Goal: Navigation & Orientation: Find specific page/section

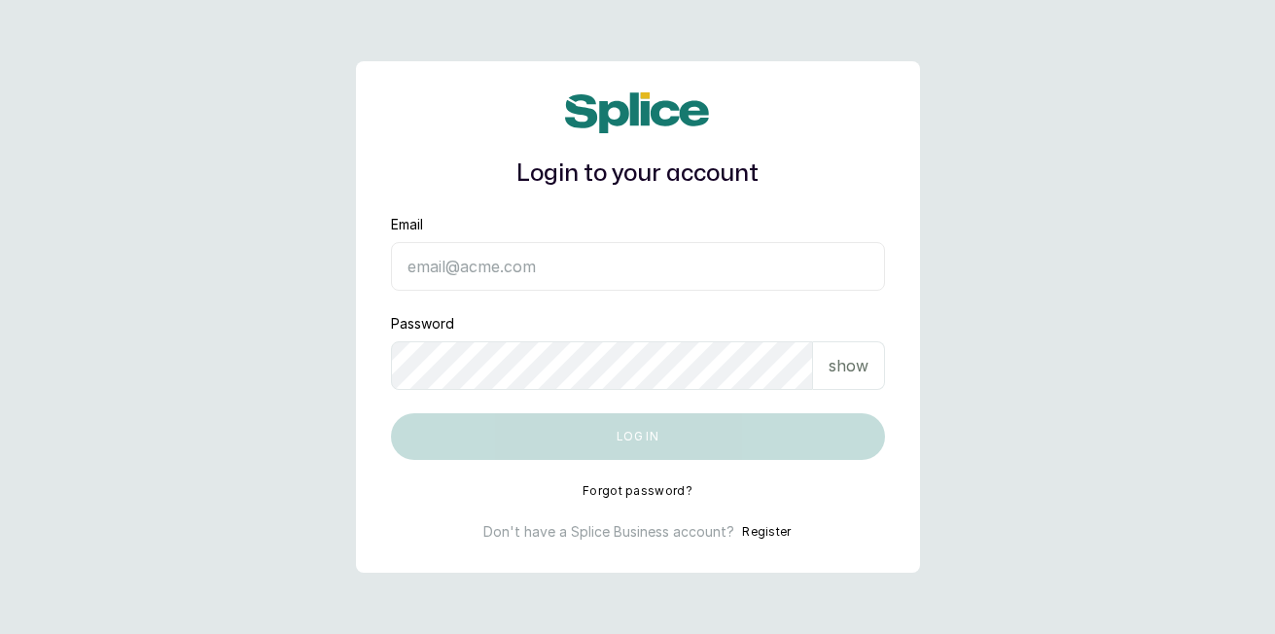
type input "[EMAIL_ADDRESS][DOMAIN_NAME]"
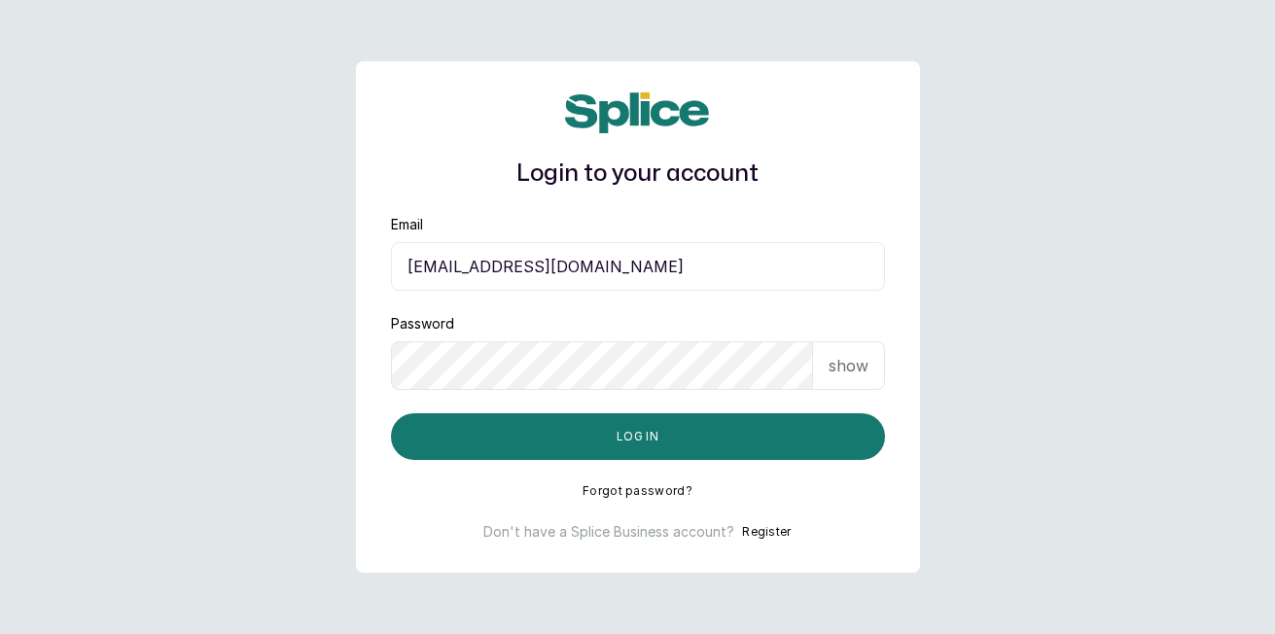
click at [823, 442] on button "Log in" at bounding box center [638, 436] width 494 height 47
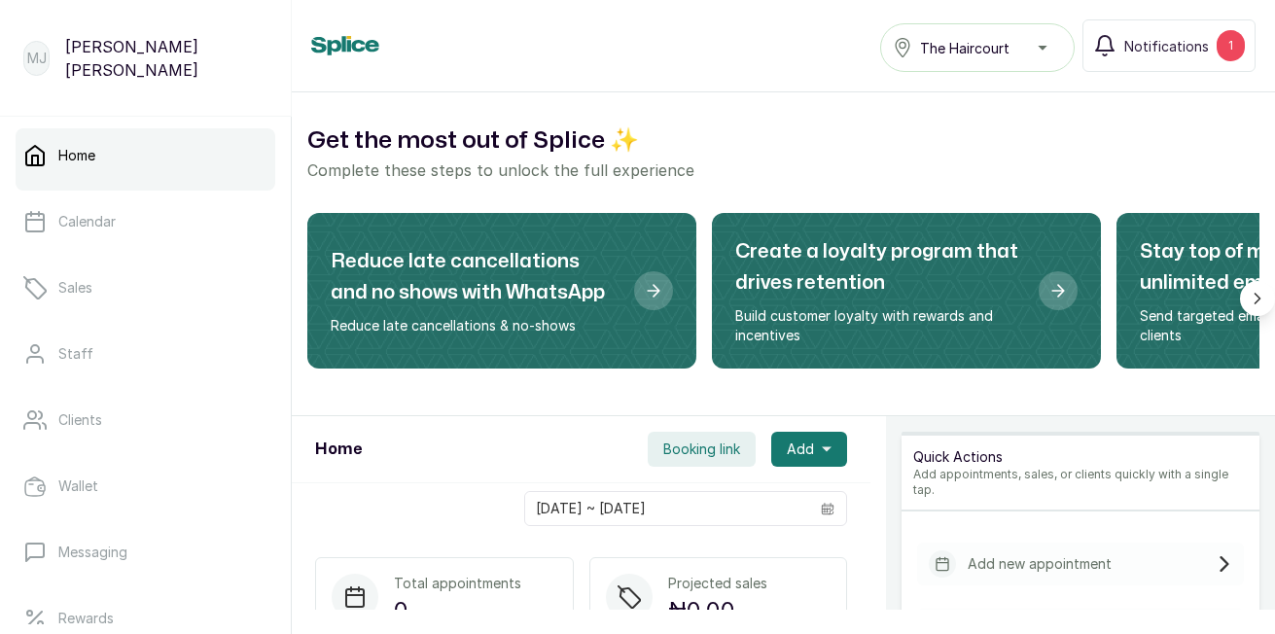
click at [130, 285] on link "Sales" at bounding box center [146, 288] width 260 height 54
